Goal: Task Accomplishment & Management: Complete application form

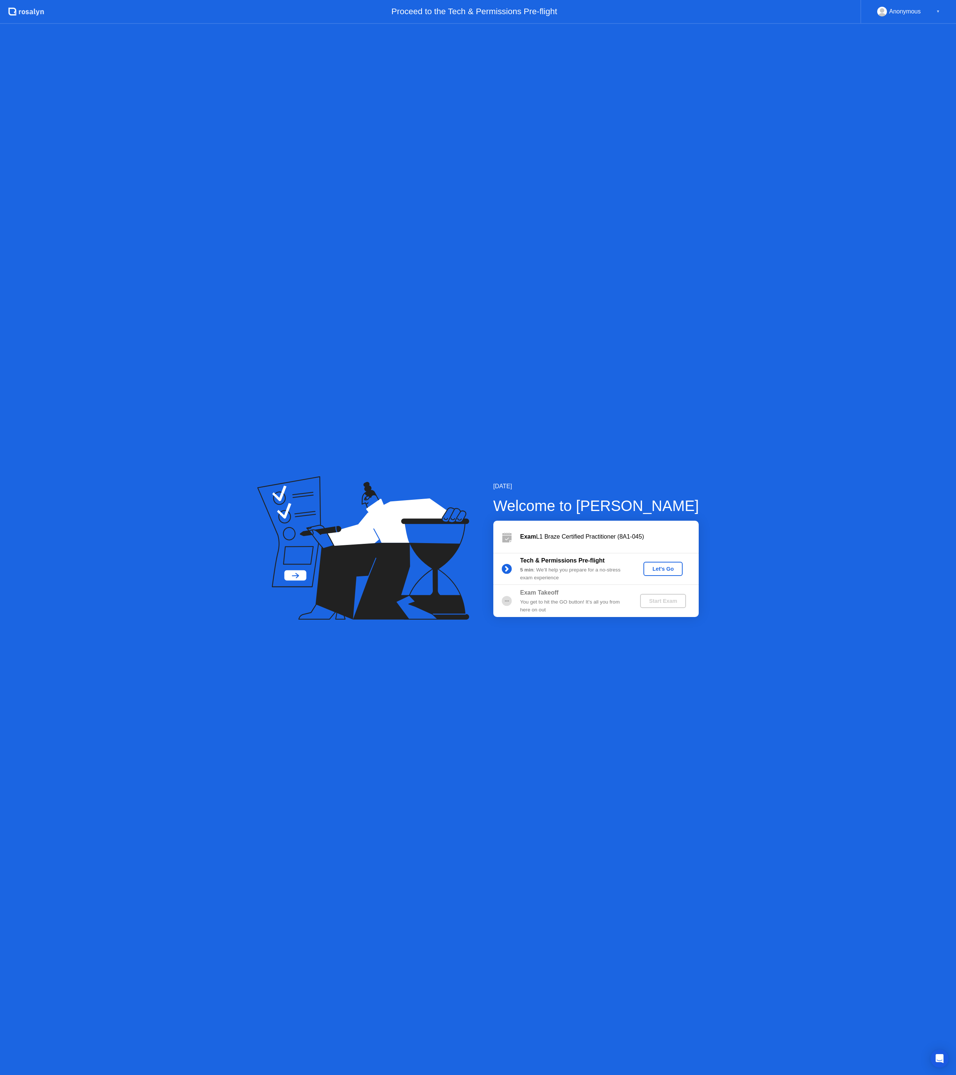
drag, startPoint x: 57, startPoint y: 15, endPoint x: 239, endPoint y: 65, distance: 189.1
click at [216, 71] on app-layout-with-header ".st0{fill:#f0f8ff;} .st1{fill:#d4e3ff;} .st2{fill:#b4c2ff;} background Proceed …" at bounding box center [478, 537] width 956 height 1075
click at [666, 570] on div "Let's Go" at bounding box center [662, 569] width 33 height 6
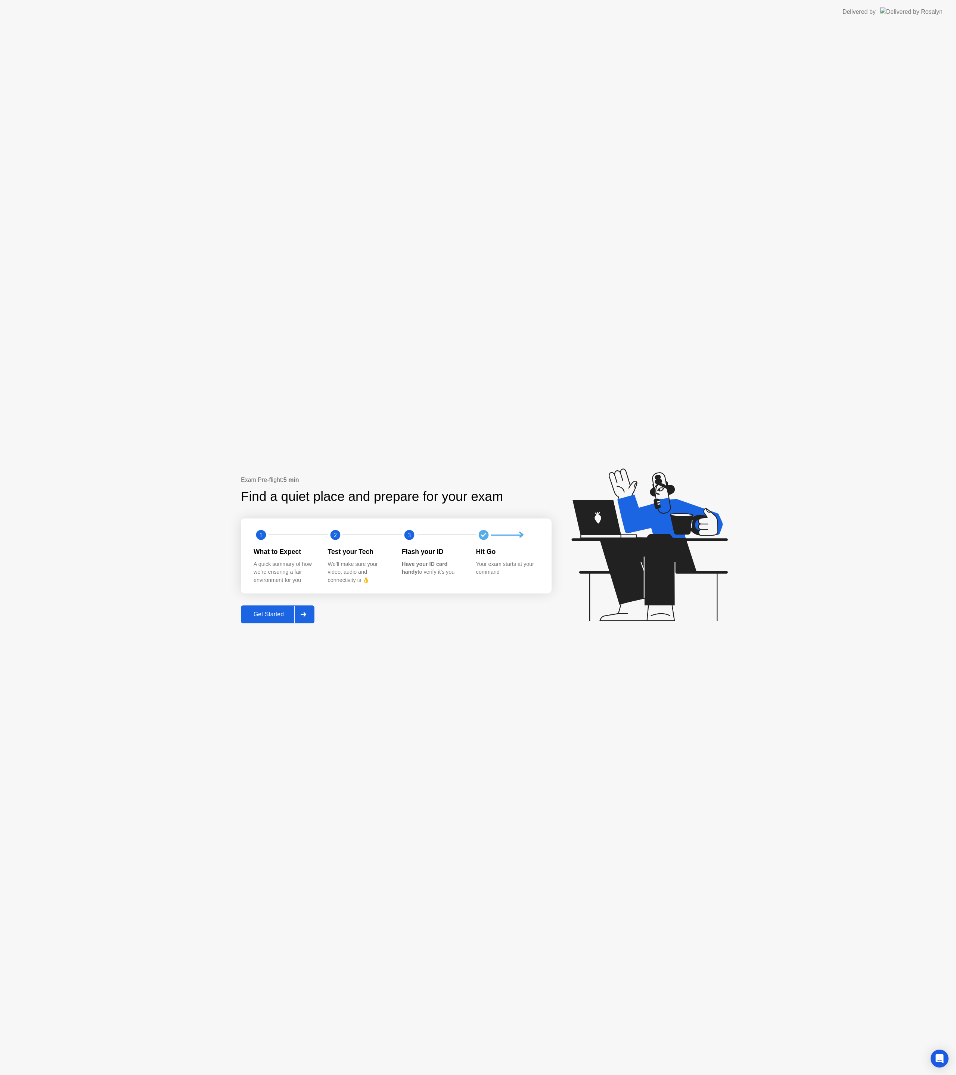
click at [267, 612] on div "Get Started" at bounding box center [268, 614] width 51 height 7
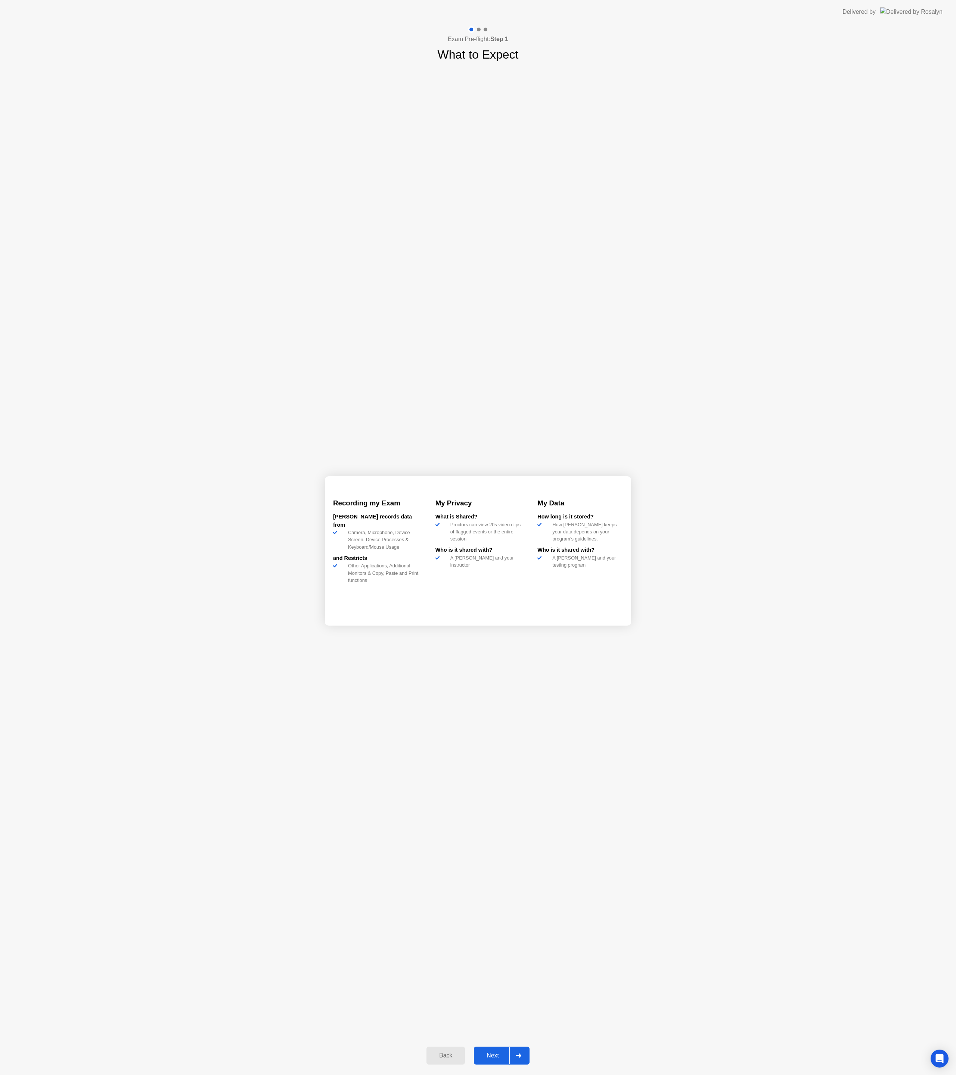
click at [485, 1054] on div "Next" at bounding box center [492, 1055] width 33 height 7
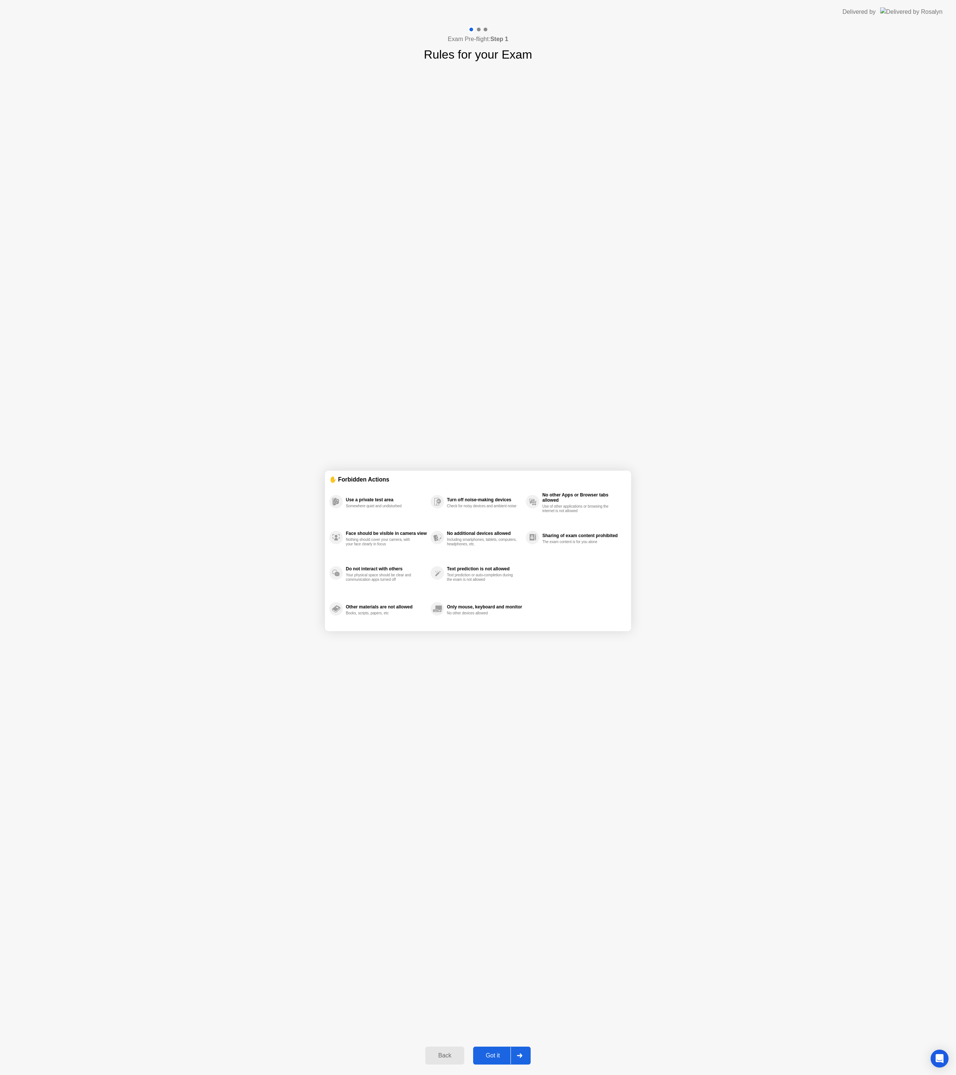
click at [482, 1053] on div "Got it" at bounding box center [492, 1055] width 35 height 7
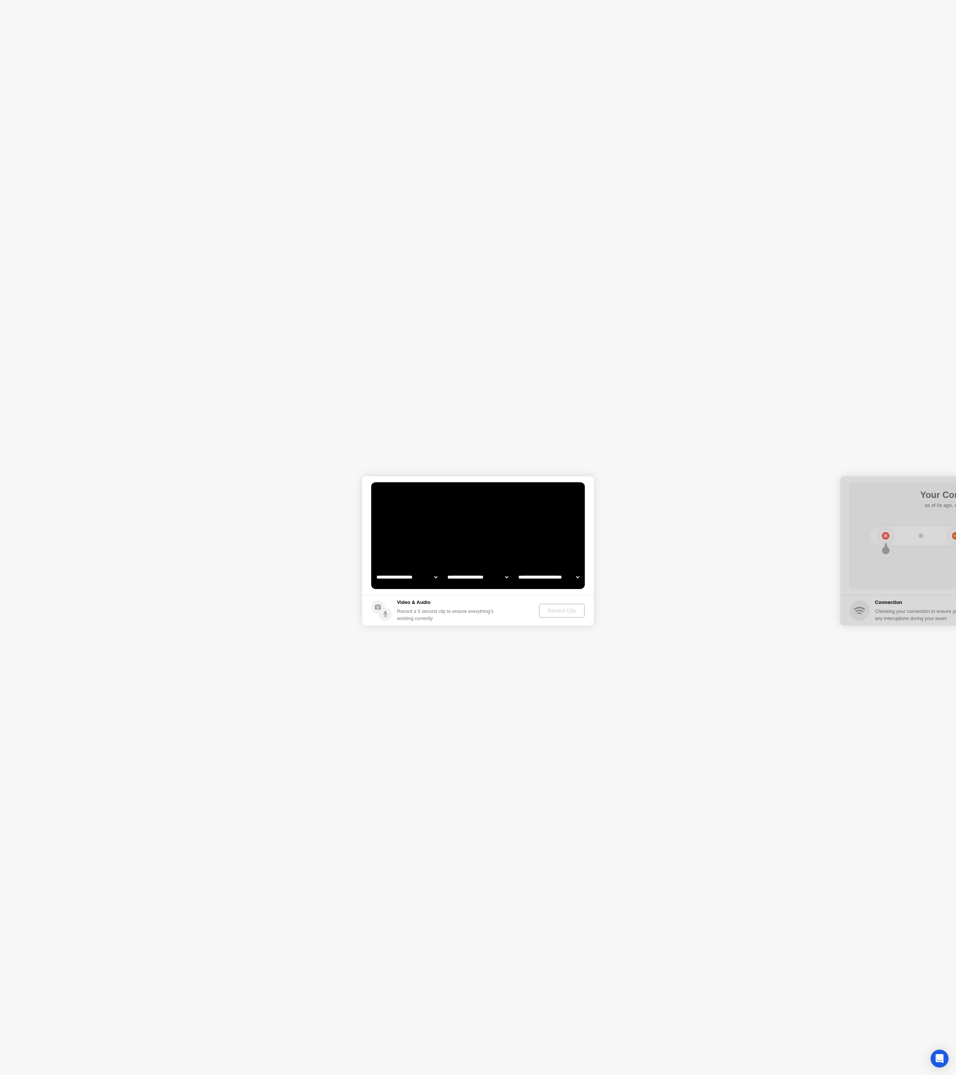
select select "**********"
select select "*******"
click at [561, 614] on div "Record Clip" at bounding box center [562, 611] width 40 height 6
click at [494, 1060] on div "Next" at bounding box center [492, 1058] width 33 height 7
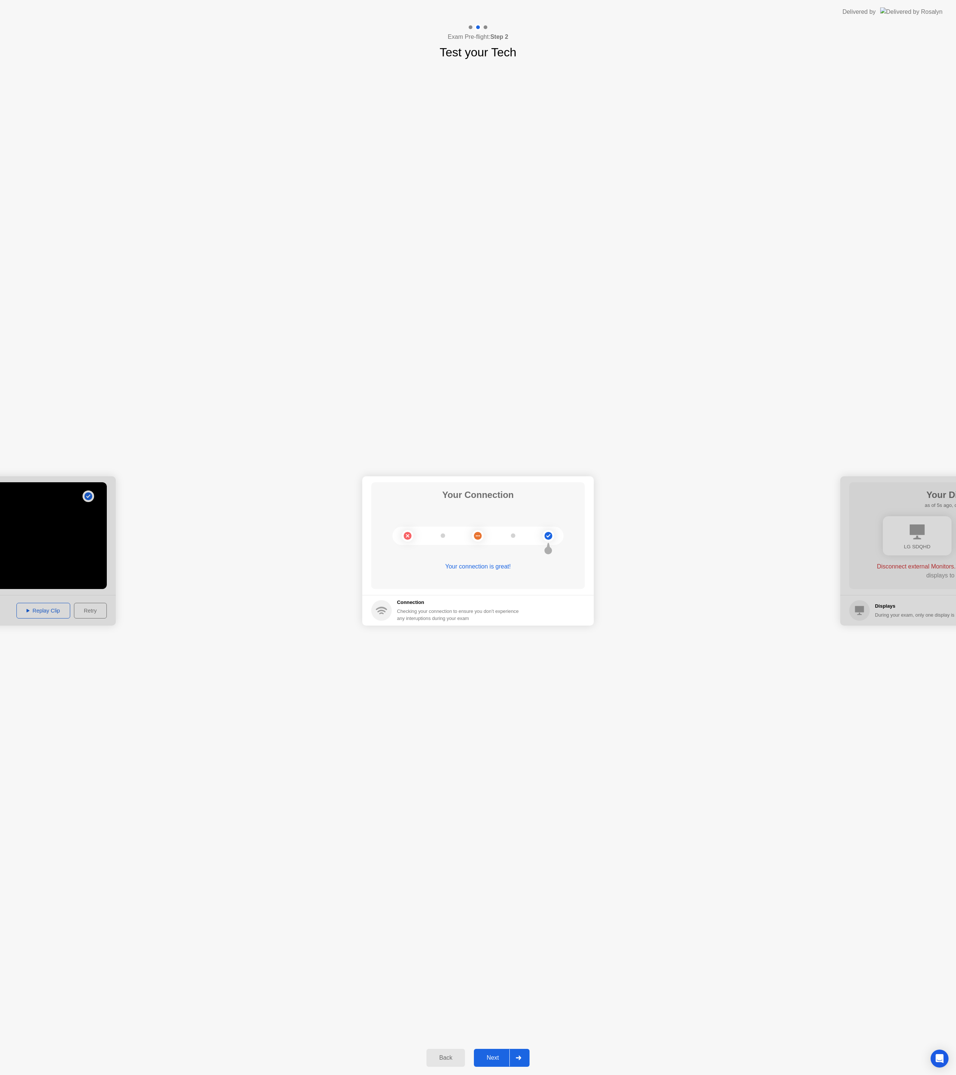
click at [494, 1055] on div "Next" at bounding box center [492, 1058] width 33 height 7
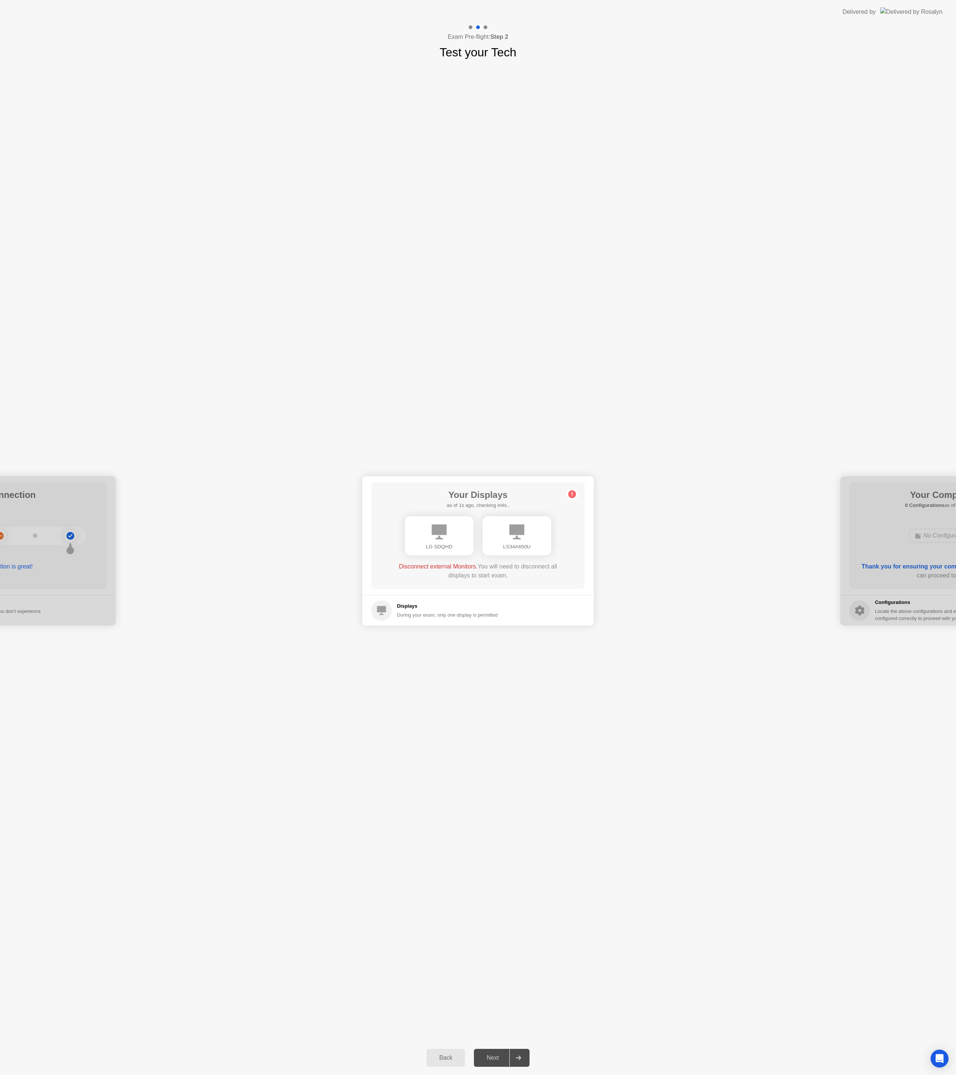
click at [455, 543] on div "LG SDQHD" at bounding box center [439, 546] width 57 height 7
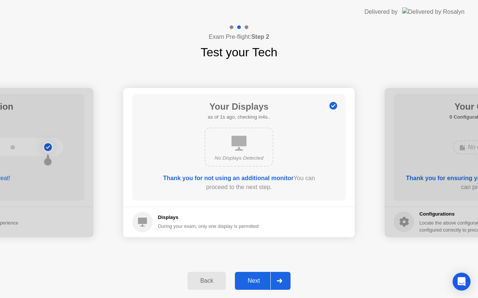
click at [251, 283] on div "Next" at bounding box center [253, 281] width 33 height 7
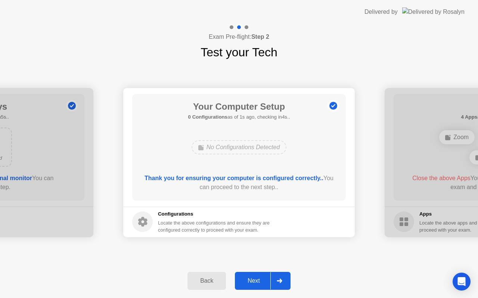
click at [250, 282] on div "Next" at bounding box center [253, 281] width 33 height 7
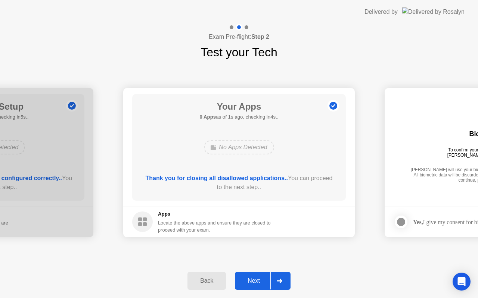
click at [254, 279] on div "Next" at bounding box center [253, 281] width 33 height 7
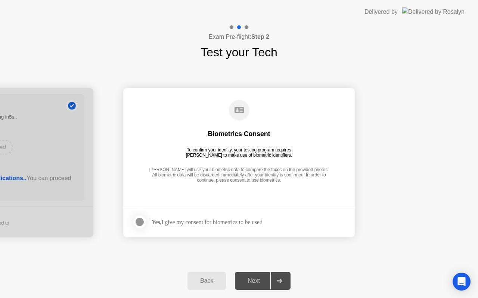
click at [252, 278] on div "Next" at bounding box center [253, 281] width 33 height 7
click at [253, 281] on div "Next" at bounding box center [253, 281] width 33 height 7
click at [189, 221] on div "Yes, I give my consent for biometrics to be used" at bounding box center [207, 222] width 111 height 7
click at [137, 225] on div at bounding box center [139, 222] width 9 height 9
click at [139, 223] on icon at bounding box center [139, 222] width 4 height 4
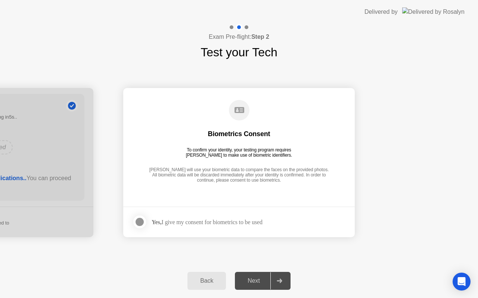
click at [140, 223] on div at bounding box center [139, 222] width 9 height 9
click at [254, 278] on div "Next" at bounding box center [253, 281] width 33 height 7
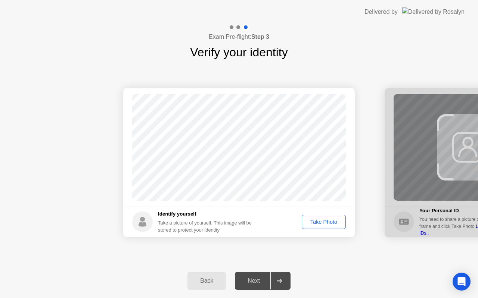
click at [322, 222] on div "Take Photo" at bounding box center [323, 222] width 39 height 6
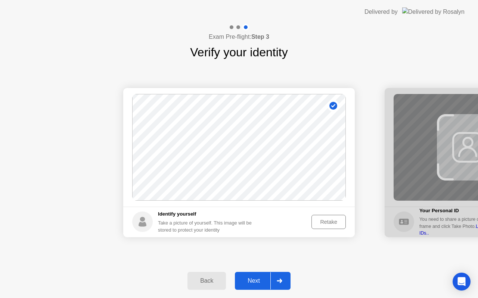
click at [249, 281] on div "Next" at bounding box center [253, 281] width 33 height 7
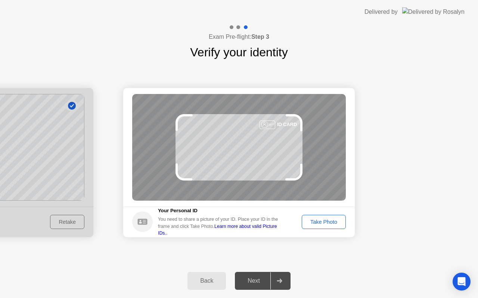
click at [314, 219] on div "Take Photo" at bounding box center [323, 222] width 39 height 6
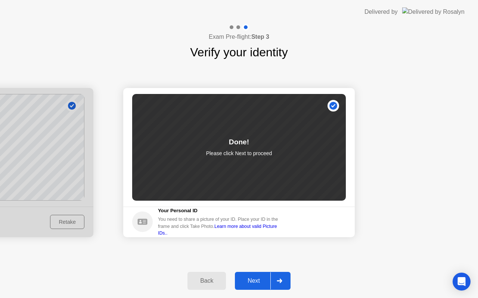
click at [246, 279] on div "Next" at bounding box center [253, 281] width 33 height 7
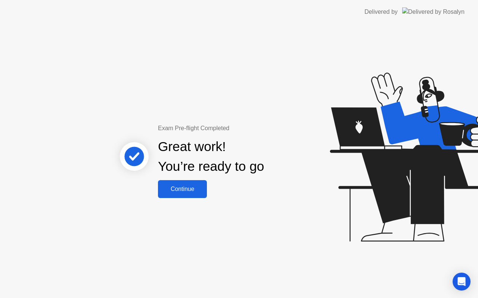
click at [180, 195] on button "Continue" at bounding box center [182, 189] width 49 height 18
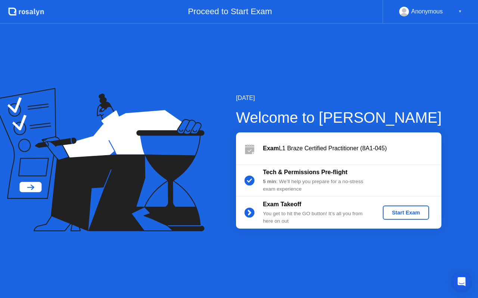
click at [396, 214] on div "Start Exam" at bounding box center [406, 213] width 40 height 6
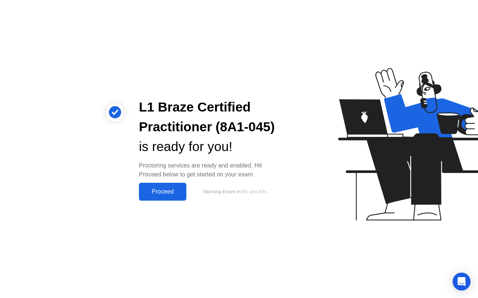
click at [162, 189] on div "Proceed" at bounding box center [162, 192] width 43 height 7
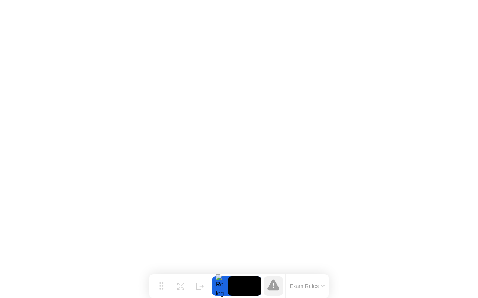
click at [302, 284] on button "Exam Rules" at bounding box center [307, 286] width 40 height 7
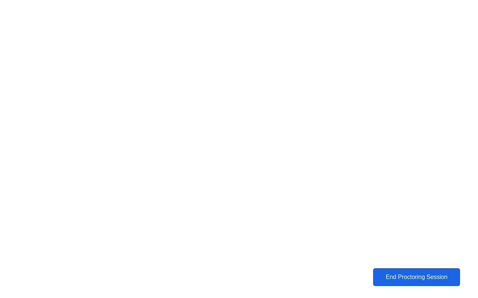
click at [386, 279] on div "End Proctoring Session" at bounding box center [416, 277] width 83 height 7
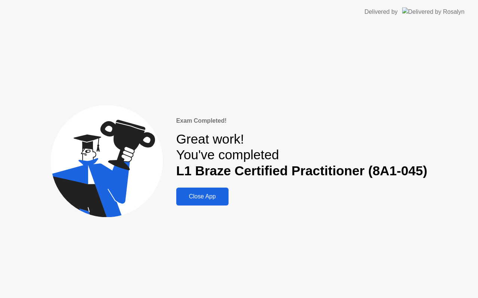
click at [208, 196] on div "Close App" at bounding box center [202, 196] width 48 height 7
